Goal: Information Seeking & Learning: Learn about a topic

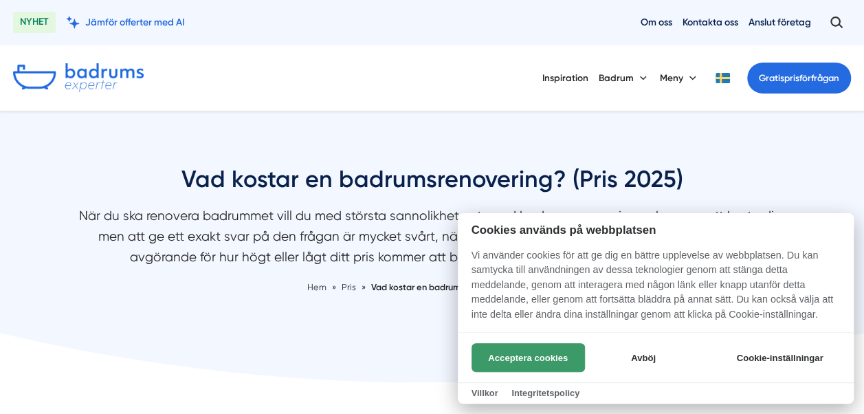
click at [539, 352] on button "Acceptera cookies" at bounding box center [527, 357] width 113 height 29
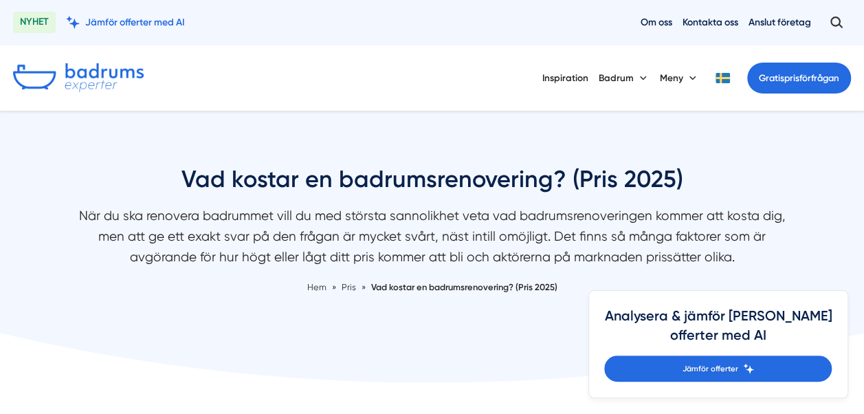
click at [147, 304] on div "Vad kostar en badrumsrenovering? (Pris 2025) När du ska renovera badrummet vill…" at bounding box center [432, 245] width 864 height 163
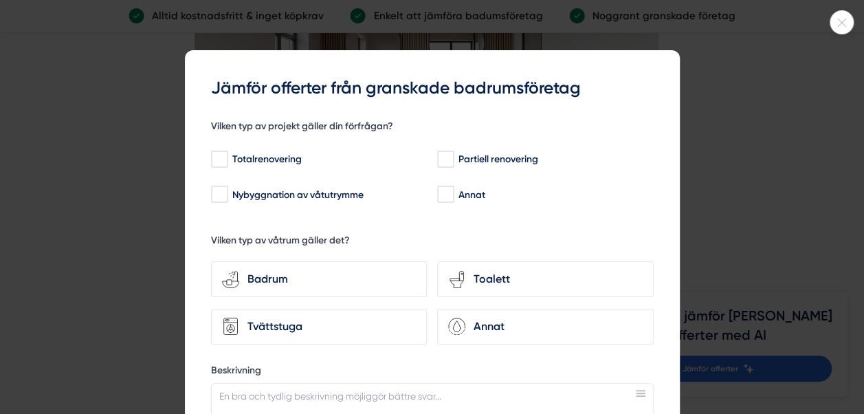
scroll to position [3656, 0]
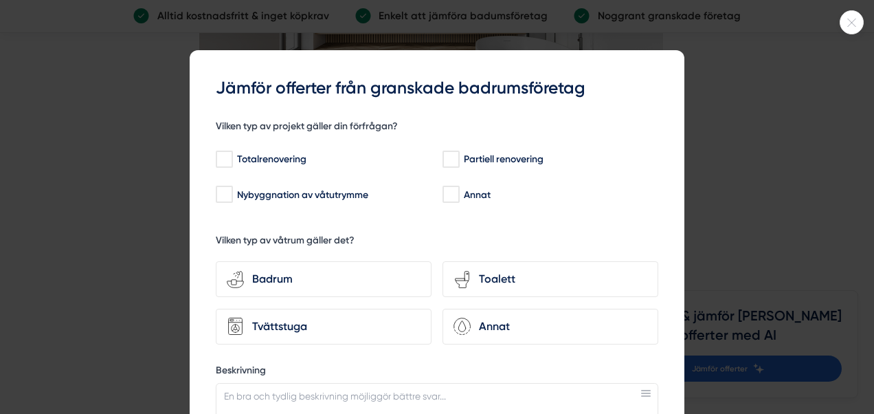
click at [849, 30] on div at bounding box center [852, 22] width 24 height 24
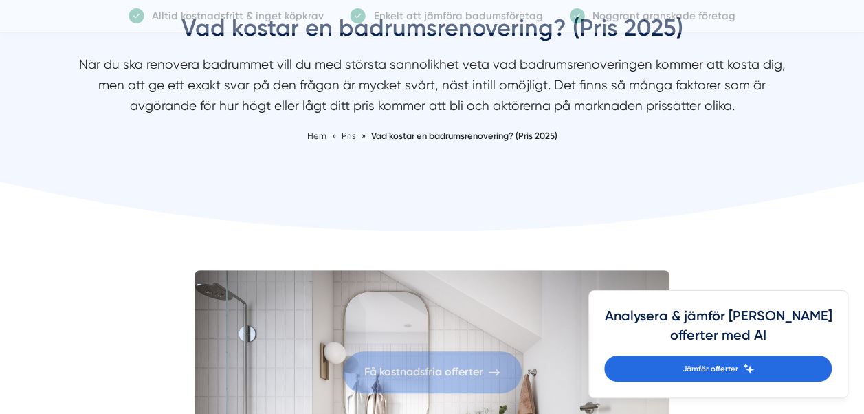
scroll to position [0, 0]
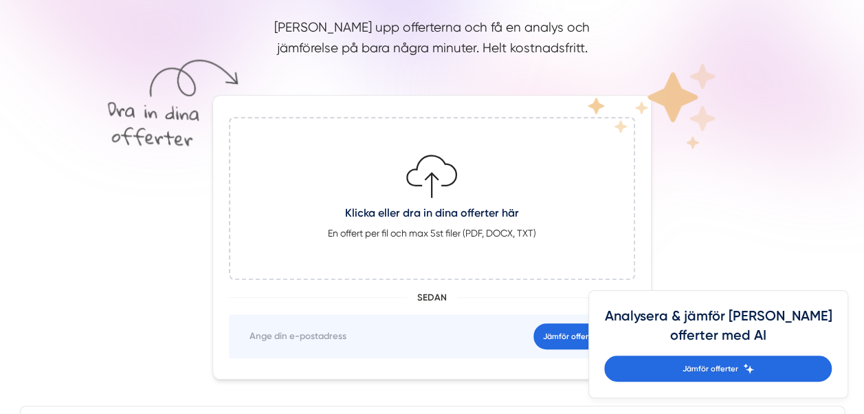
scroll to position [247, 0]
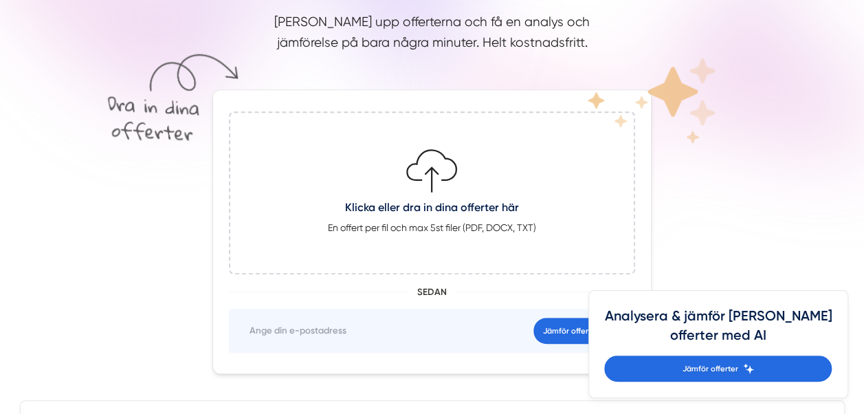
click at [444, 173] on icon at bounding box center [431, 171] width 55 height 55
